Goal: Task Accomplishment & Management: Use online tool/utility

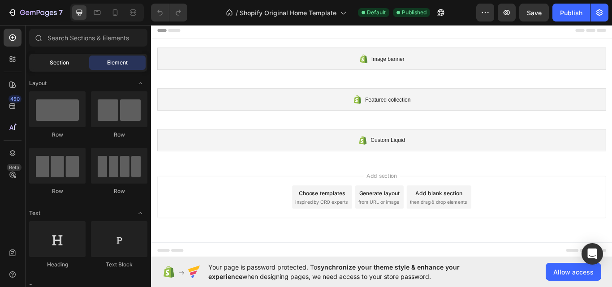
click at [68, 65] on span "Section" at bounding box center [59, 63] width 19 height 8
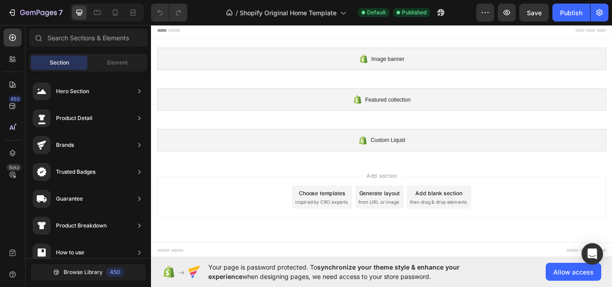
click at [353, 226] on div "Choose templates inspired by CRO experts" at bounding box center [350, 226] width 70 height 27
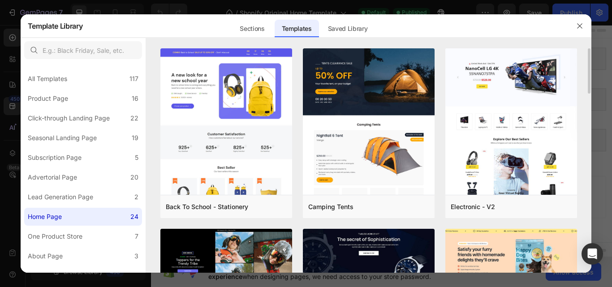
drag, startPoint x: 589, startPoint y: 69, endPoint x: 590, endPoint y: 102, distance: 32.3
click at [590, 102] on div "Back To School - Stationery Add to page Preview Camping Tents Add to page Previ…" at bounding box center [369, 160] width 446 height 224
drag, startPoint x: 588, startPoint y: 75, endPoint x: 589, endPoint y: 83, distance: 8.3
click at [589, 83] on div "Back To School - Stationery Add to page Preview Camping Tents Add to page Previ…" at bounding box center [369, 160] width 446 height 224
drag, startPoint x: 590, startPoint y: 72, endPoint x: 593, endPoint y: 90, distance: 18.6
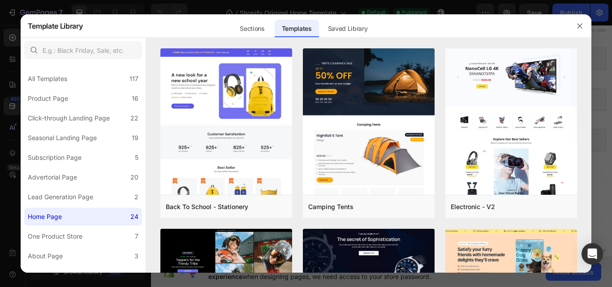
click at [593, 90] on div "Template Library Sections Templates Existing pages Saved Library Templates Save…" at bounding box center [306, 143] width 612 height 287
click at [532, 38] on div at bounding box center [306, 38] width 571 height 0
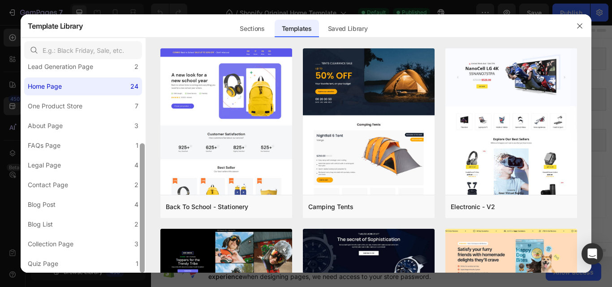
click at [144, 150] on div at bounding box center [142, 168] width 7 height 210
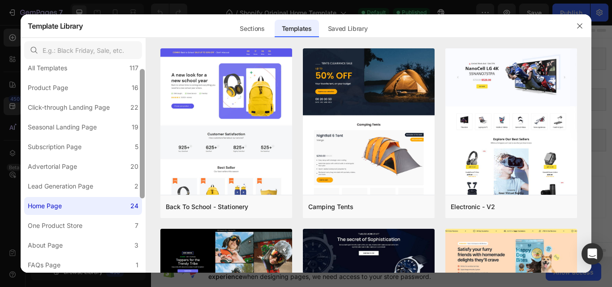
scroll to position [0, 0]
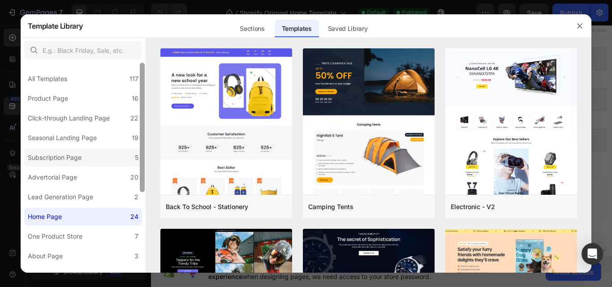
drag, startPoint x: 143, startPoint y: 259, endPoint x: 137, endPoint y: 165, distance: 93.8
click at [137, 165] on div "All Templates 117 Product Page 16 Click-through Landing Page 22 Seasonal Landin…" at bounding box center [83, 168] width 125 height 210
drag, startPoint x: 589, startPoint y: 67, endPoint x: 592, endPoint y: 94, distance: 27.0
click at [592, 95] on div "Template Library Sections Templates Existing pages Saved Library Templates Save…" at bounding box center [306, 143] width 612 height 287
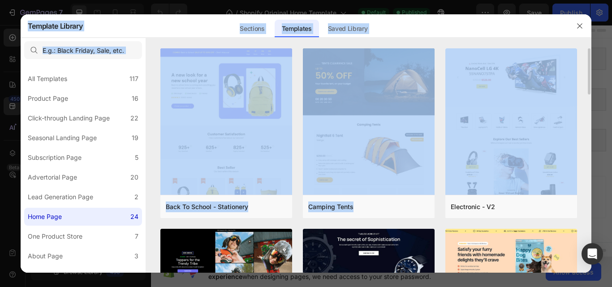
click at [589, 75] on div "Back To School - Stationery Add to page Preview Camping Tents Add to page Previ…" at bounding box center [369, 160] width 446 height 224
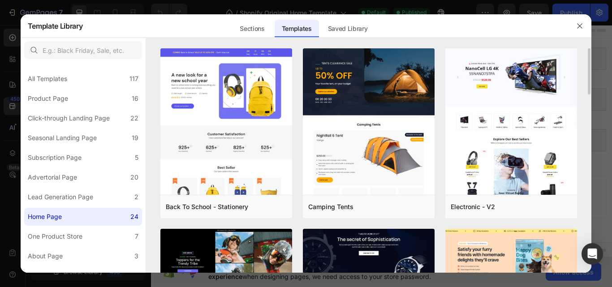
drag, startPoint x: 589, startPoint y: 75, endPoint x: 590, endPoint y: 90, distance: 15.3
click at [590, 90] on div "Back To School - Stationery Add to page Preview Camping Tents Add to page Previ…" at bounding box center [369, 160] width 446 height 224
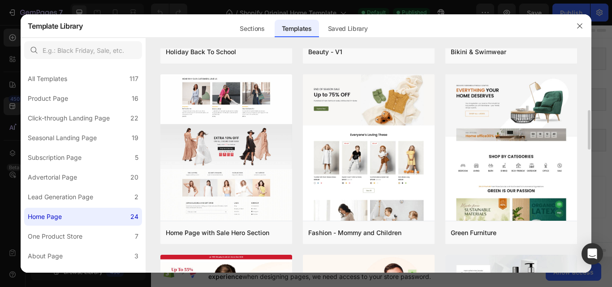
scroll to position [491, 0]
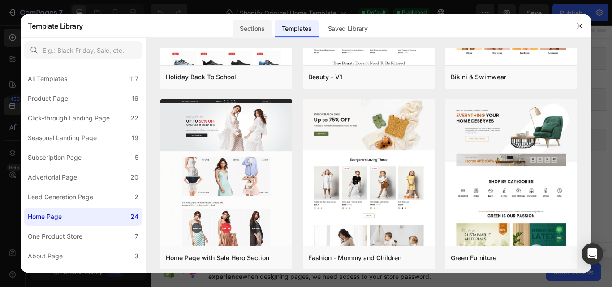
click at [250, 34] on div "Sections" at bounding box center [251, 29] width 39 height 18
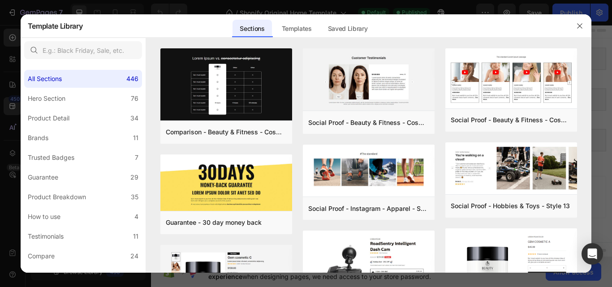
scroll to position [430, 0]
